Goal: Complete application form

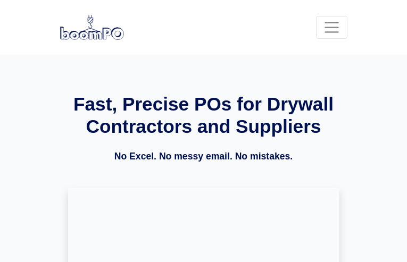
type input "AuPlLumYQLWzJO"
type input "eyedumiyoce335@gmail.com"
type input "9203748277"
type input "VpxqBFtOOQtf"
type input "BadZlhfNVTcY"
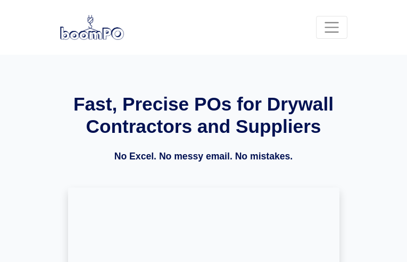
type input "[EMAIL_ADDRESS][DOMAIN_NAME]"
type input "4666741987"
type input "KCxhQPeOlgOR"
